Goal: Check status: Check status

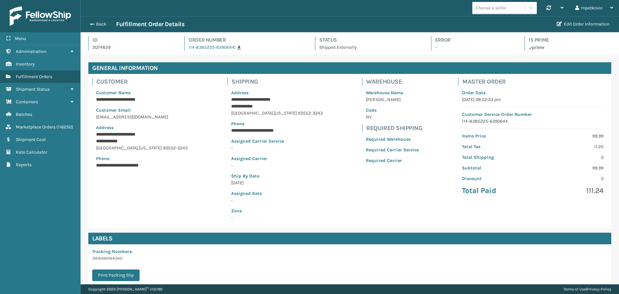
scroll to position [15, 539]
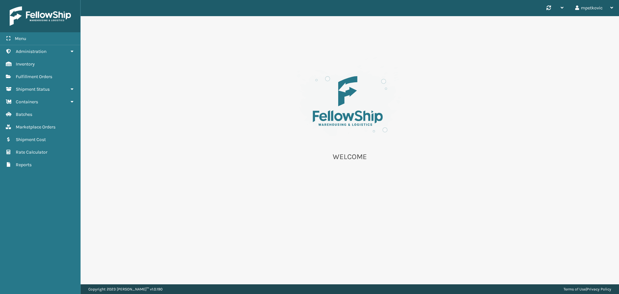
drag, startPoint x: 196, startPoint y: 58, endPoint x: 116, endPoint y: 58, distance: 79.7
click at [195, 58] on div "WELCOME" at bounding box center [350, 112] width 539 height 192
click at [58, 51] on link "Administration" at bounding box center [40, 51] width 80 height 13
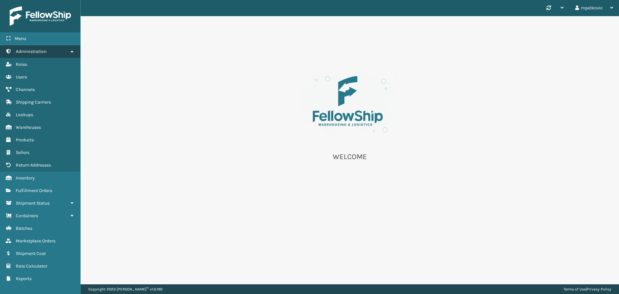
click at [55, 54] on link "Administration" at bounding box center [40, 51] width 80 height 13
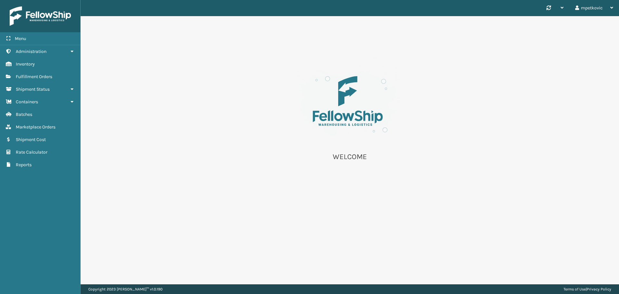
drag, startPoint x: 95, startPoint y: 44, endPoint x: 94, endPoint y: 40, distance: 3.9
click at [94, 43] on div "WELCOME" at bounding box center [350, 112] width 539 height 192
click at [83, 38] on div "WELCOME" at bounding box center [350, 112] width 539 height 192
click at [39, 25] on img at bounding box center [40, 15] width 61 height 19
